Goal: Find specific page/section: Find specific page/section

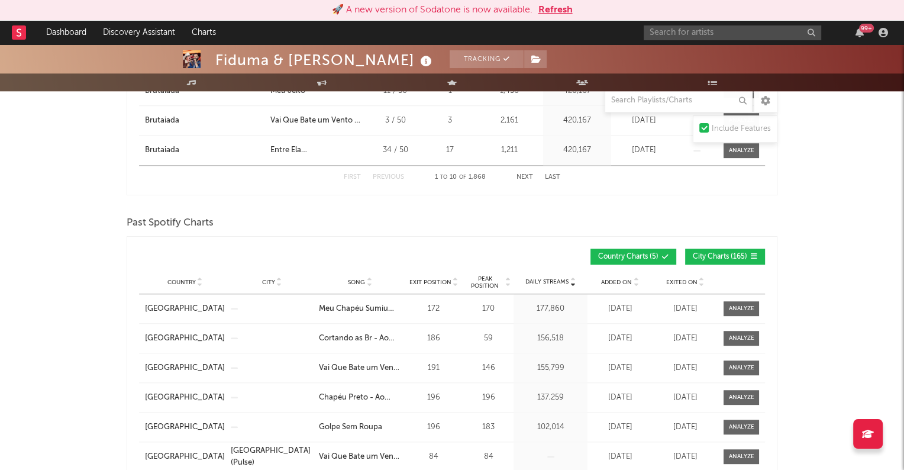
scroll to position [905, 0]
click at [138, 20] on div "🚀 A new version of Sodatone is now available. Refresh" at bounding box center [452, 10] width 904 height 21
click at [143, 28] on link "Discovery Assistant" at bounding box center [139, 33] width 89 height 24
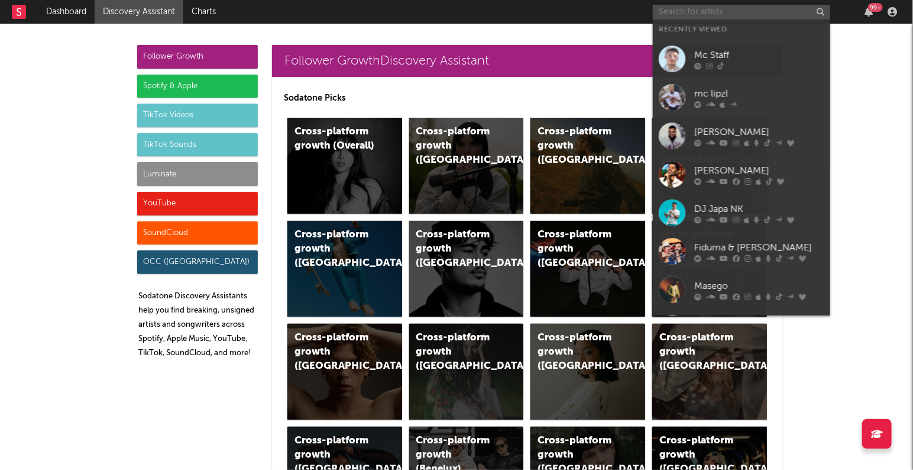
click at [680, 11] on input "text" at bounding box center [741, 12] width 177 height 15
paste input "MXZI,"
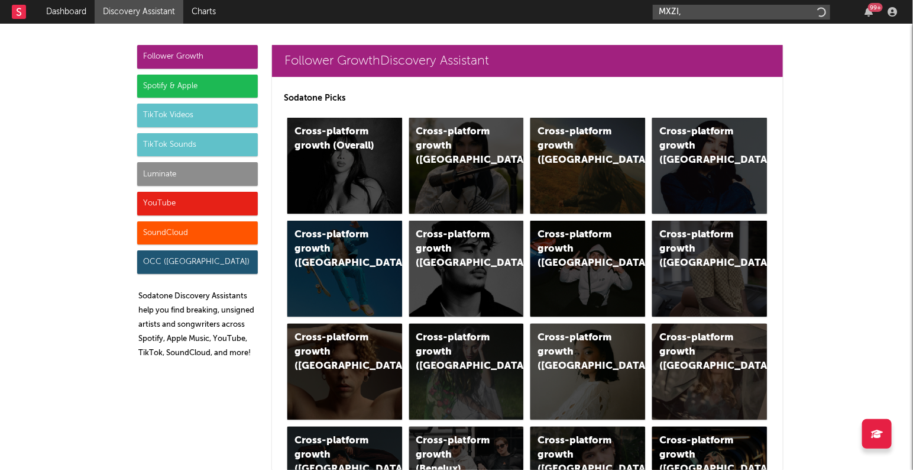
type input "MXZI,"
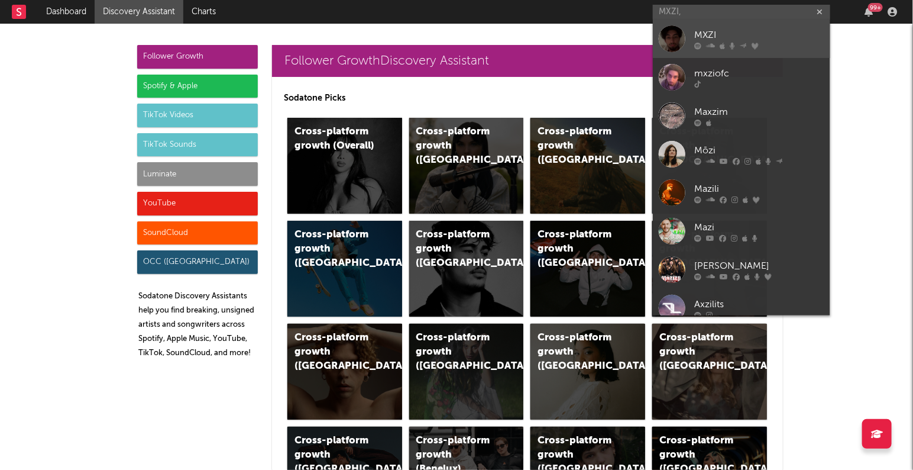
click at [706, 33] on div "MXZI" at bounding box center [759, 35] width 130 height 14
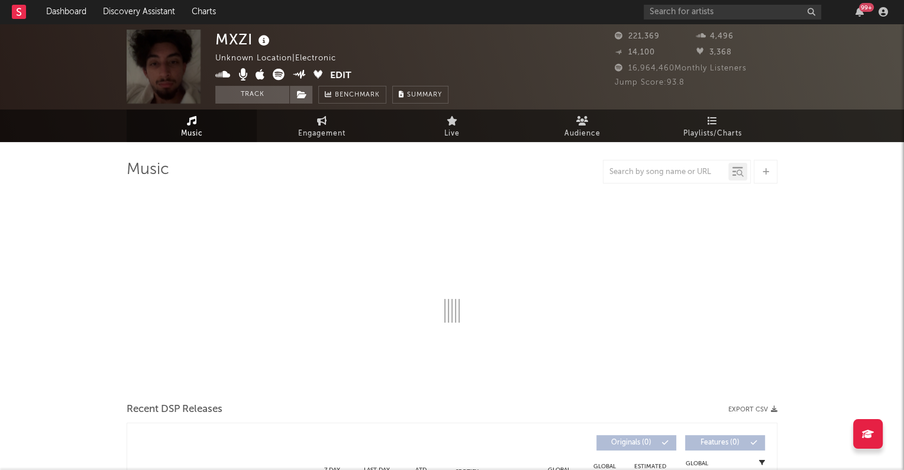
select select "1w"
